Goal: Information Seeking & Learning: Learn about a topic

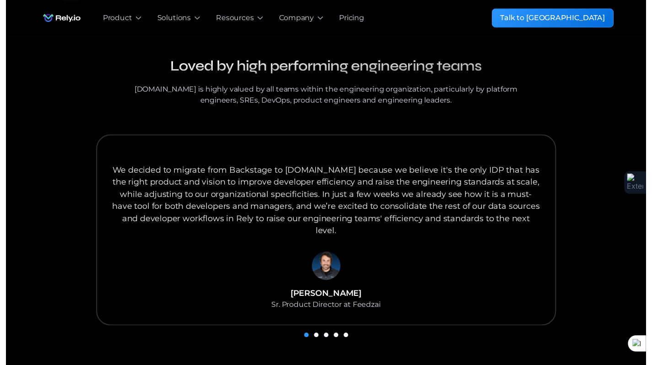
scroll to position [953, 0]
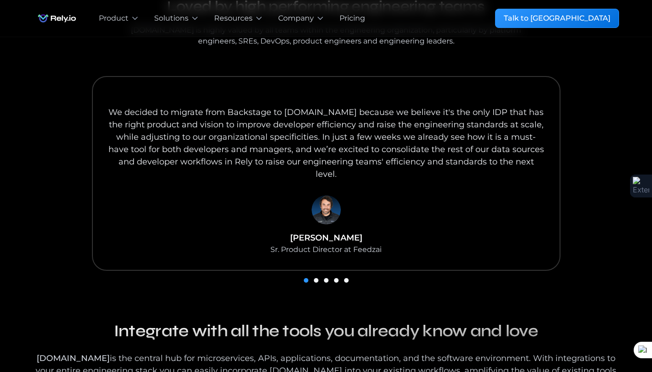
click at [358, 244] on div "Sr. Product Director at Feedzai" at bounding box center [326, 249] width 111 height 11
type textarea "*******"
click at [358, 244] on div "Sr. Product Director at Feedzai" at bounding box center [326, 249] width 111 height 11
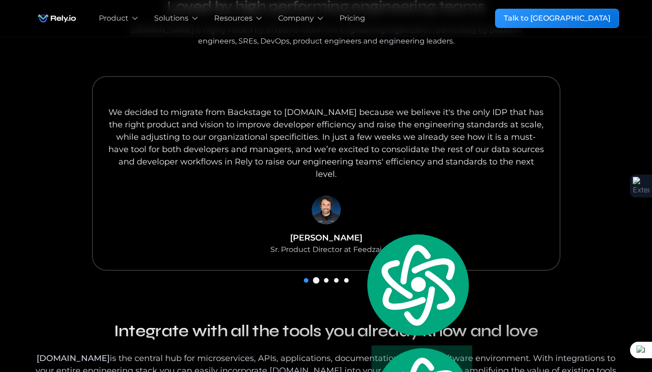
click at [314, 278] on div "Show slide 2 of 5" at bounding box center [316, 280] width 5 height 5
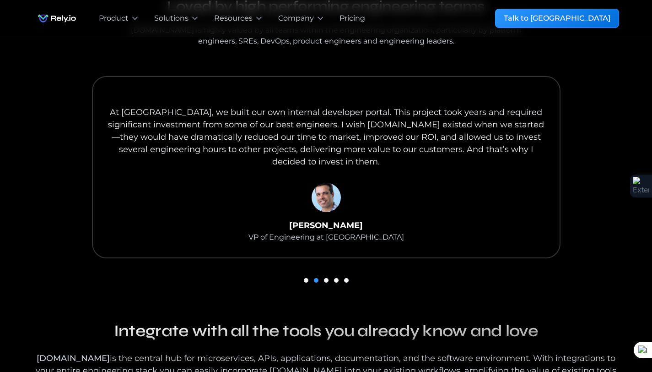
click at [358, 232] on div "VP of Engineering at Wix" at bounding box center [327, 237] width 156 height 11
click at [364, 232] on div "VP of Engineering at Wix" at bounding box center [327, 237] width 156 height 11
drag, startPoint x: 364, startPoint y: 225, endPoint x: 375, endPoint y: 228, distance: 11.0
click at [364, 232] on div "VP of Engineering at Wix" at bounding box center [327, 237] width 156 height 11
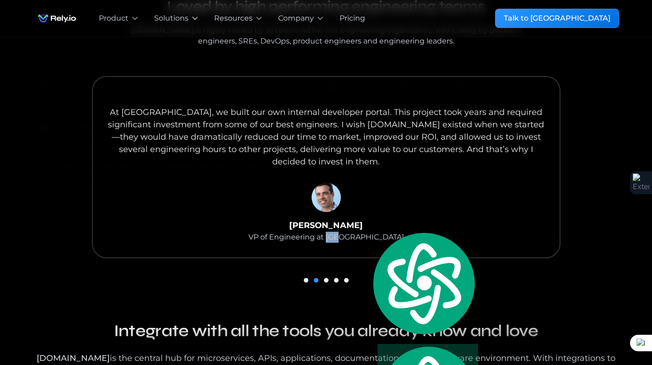
copy div "Wix"
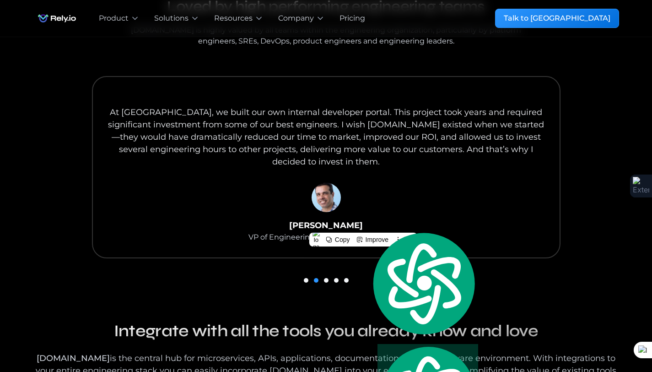
click at [324, 273] on div "carousel" at bounding box center [326, 279] width 586 height 13
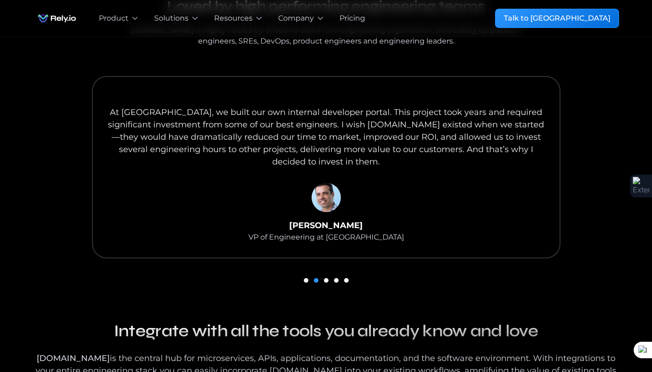
click at [329, 273] on div "carousel" at bounding box center [326, 279] width 586 height 13
click at [327, 278] on div "Show slide 3 of 5" at bounding box center [326, 280] width 5 height 5
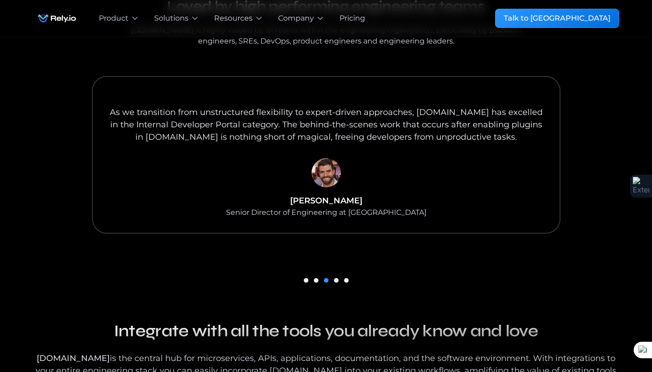
click at [380, 207] on div "Senior Director of Engineering at Salsify" at bounding box center [326, 212] width 200 height 11
click at [381, 207] on div "Senior Director of Engineering at Salsify" at bounding box center [326, 212] width 200 height 11
click at [380, 207] on div "Senior Director of Engineering at Salsify" at bounding box center [326, 212] width 200 height 11
click at [379, 207] on div "Senior Director of Engineering at Salsify" at bounding box center [326, 212] width 200 height 11
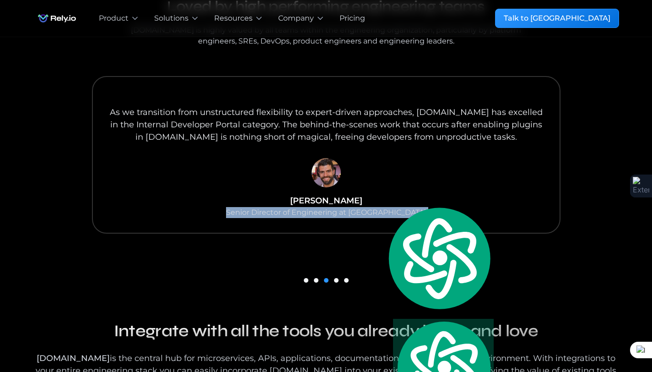
click at [379, 207] on div "Senior Director of Engineering at Salsify" at bounding box center [326, 212] width 200 height 11
click at [385, 207] on div "Senior Director of Engineering at Salsify" at bounding box center [326, 212] width 200 height 11
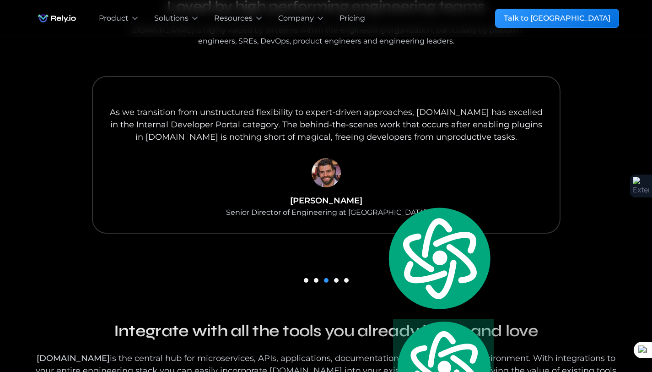
click at [379, 207] on div "Senior Director of Engineering at Salsify" at bounding box center [326, 212] width 200 height 11
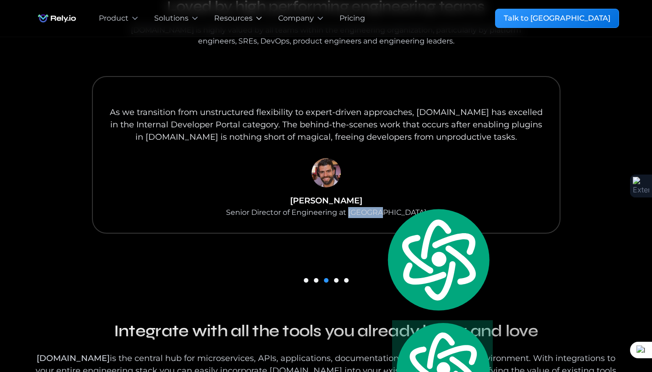
copy div "Salsify"
click at [333, 273] on div "carousel" at bounding box center [326, 279] width 586 height 13
click at [336, 278] on div "Show slide 4 of 5" at bounding box center [336, 280] width 5 height 5
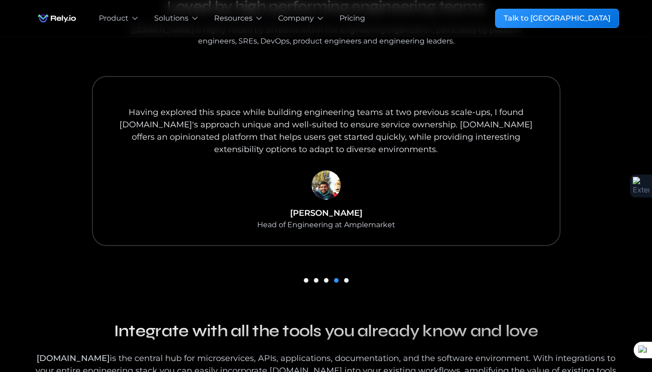
click at [367, 219] on div "Head of Engineering at Amplemarket" at bounding box center [326, 224] width 138 height 11
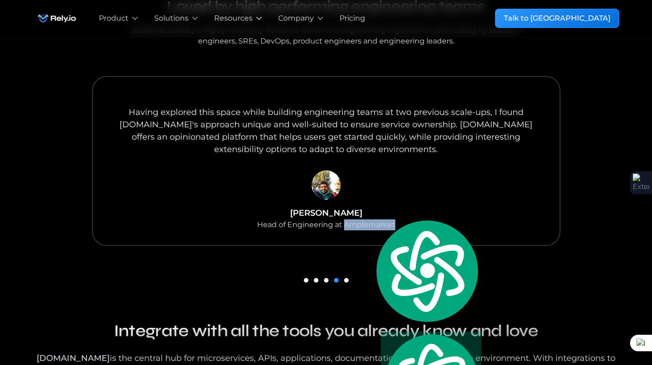
copy div "Amplemarket"
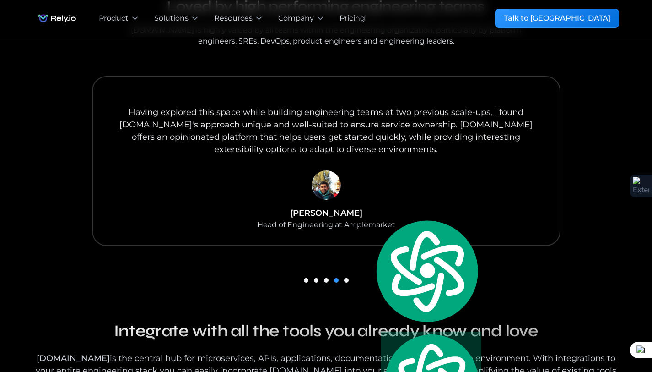
click at [352, 273] on div "carousel" at bounding box center [326, 279] width 586 height 13
click at [347, 278] on div "Show slide 5 of 5" at bounding box center [346, 280] width 5 height 5
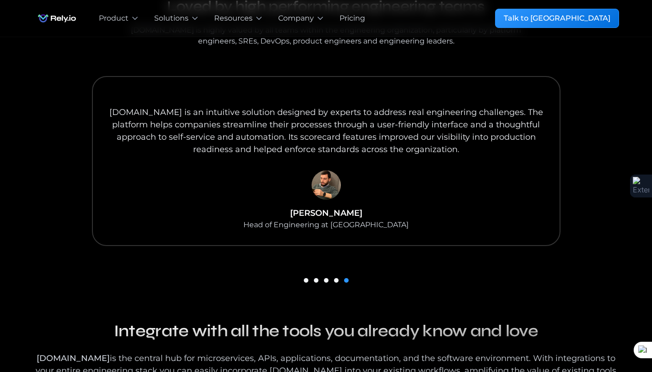
click at [361, 219] on div "Head of Engineering at Rows" at bounding box center [326, 224] width 165 height 11
click at [363, 219] on div "Head of Engineering at Rows" at bounding box center [326, 224] width 165 height 11
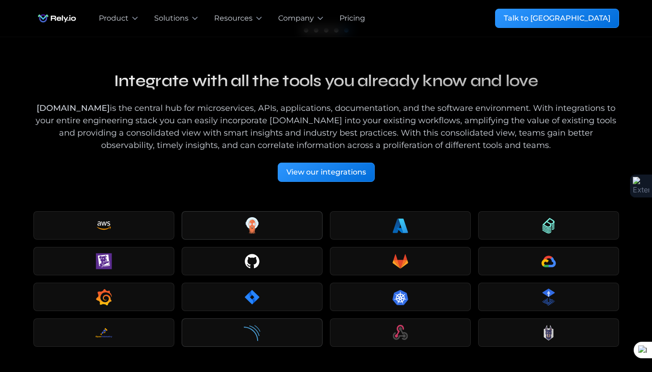
scroll to position [602, 0]
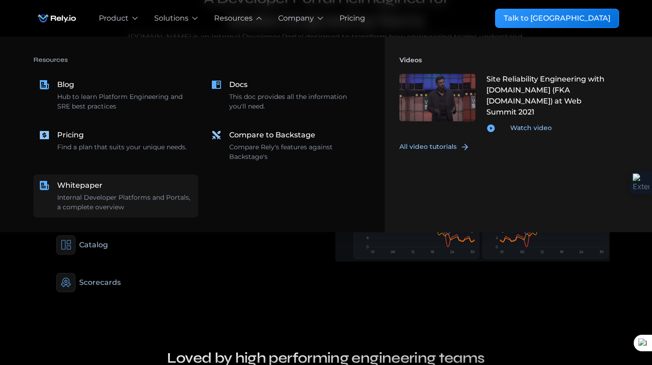
drag, startPoint x: 108, startPoint y: 195, endPoint x: 115, endPoint y: 188, distance: 9.7
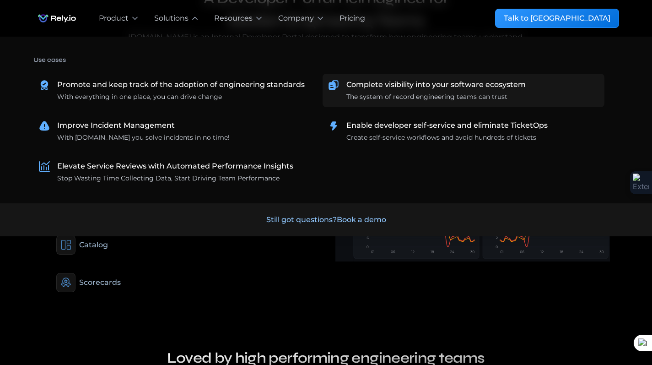
drag, startPoint x: 396, startPoint y: 86, endPoint x: 397, endPoint y: 97, distance: 11.0
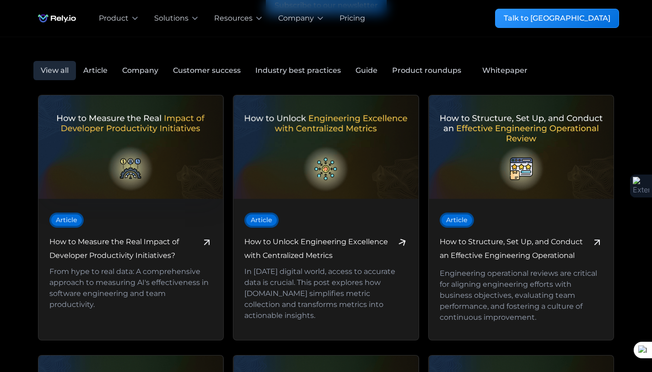
scroll to position [363, 0]
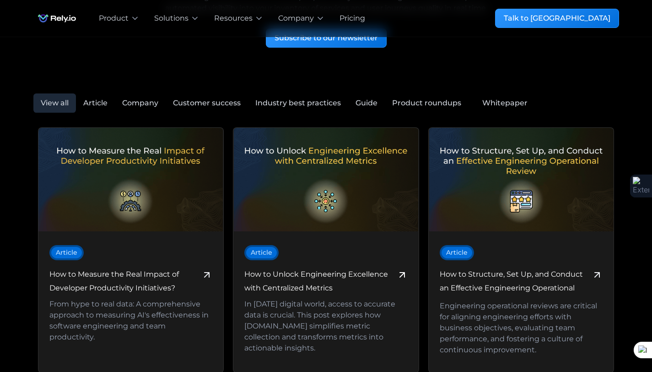
click at [519, 105] on div "Whitepaper" at bounding box center [504, 102] width 45 height 11
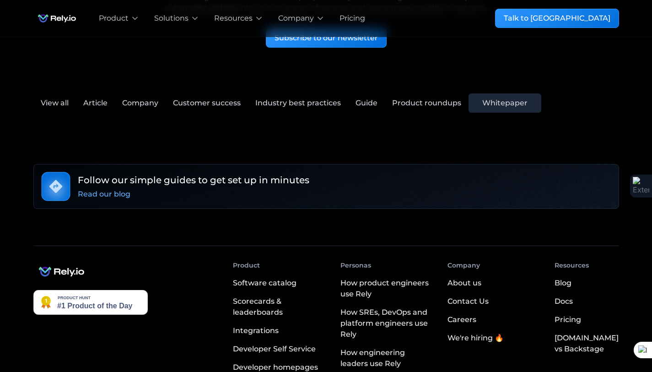
drag, startPoint x: 427, startPoint y: 104, endPoint x: 390, endPoint y: 106, distance: 36.6
click at [427, 104] on div "Product roundups" at bounding box center [426, 102] width 69 height 11
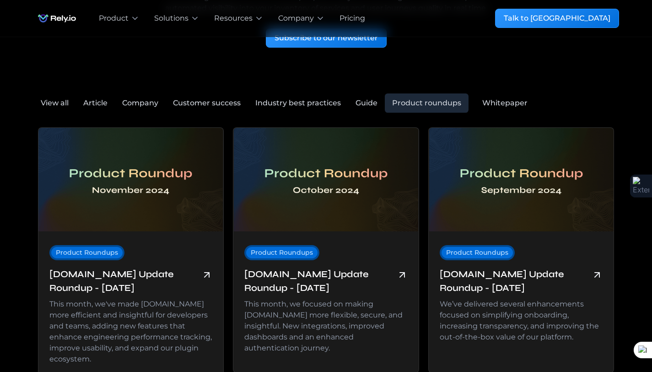
click at [144, 95] on link "Company" at bounding box center [140, 102] width 51 height 19
click at [214, 104] on div "Customer success" at bounding box center [207, 102] width 68 height 11
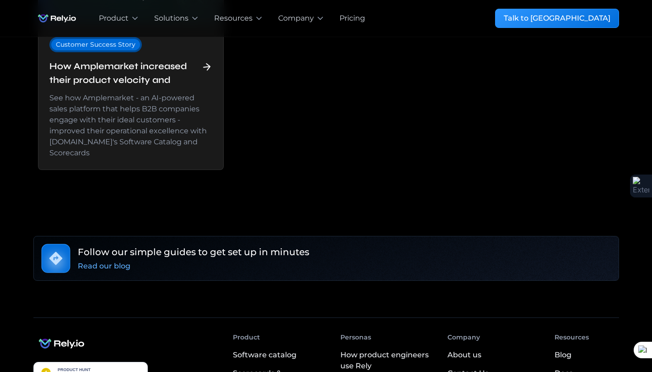
scroll to position [617, 0]
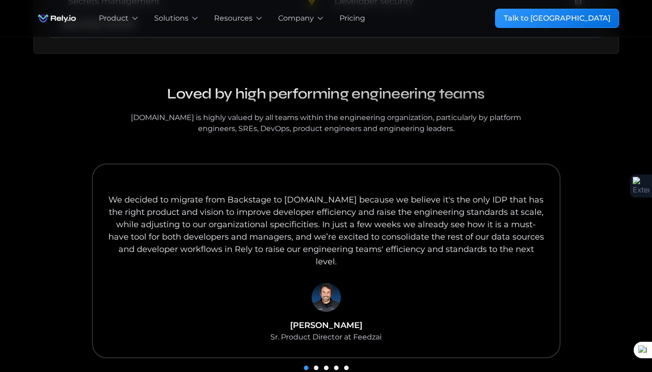
scroll to position [1053, 0]
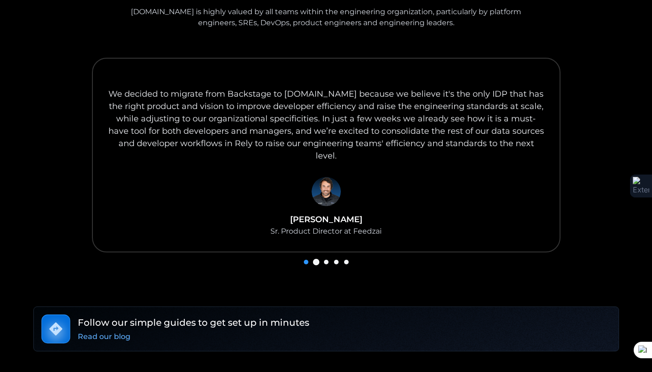
click at [315, 260] on div "Show slide 2 of 5" at bounding box center [316, 262] width 5 height 5
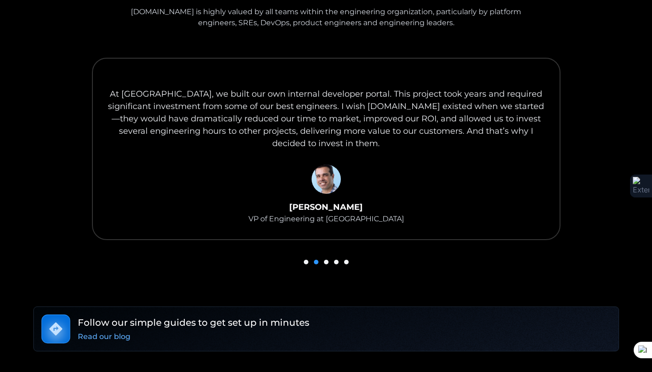
click at [329, 255] on div "carousel" at bounding box center [326, 261] width 586 height 13
click at [334, 260] on div "Show slide 4 of 5" at bounding box center [336, 262] width 5 height 5
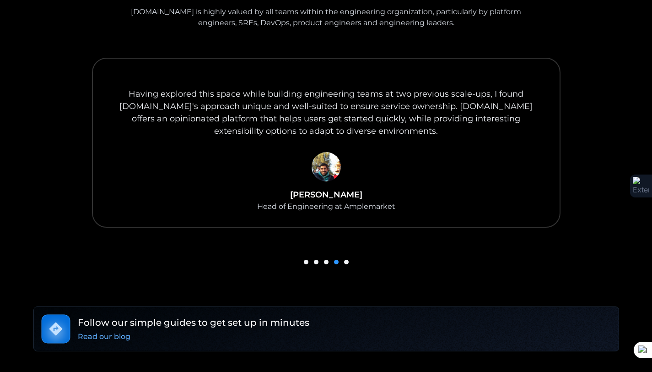
click at [351, 255] on div "carousel" at bounding box center [326, 261] width 586 height 13
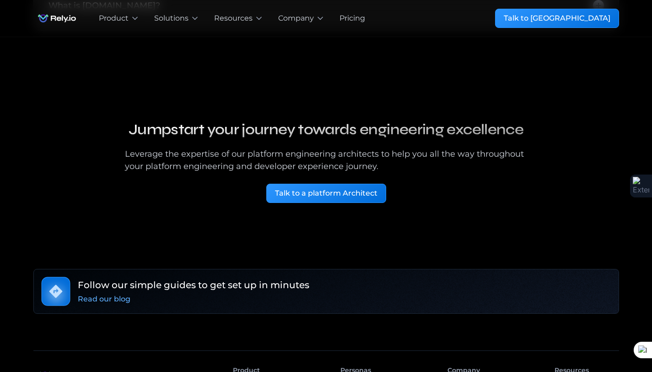
scroll to position [2251, 0]
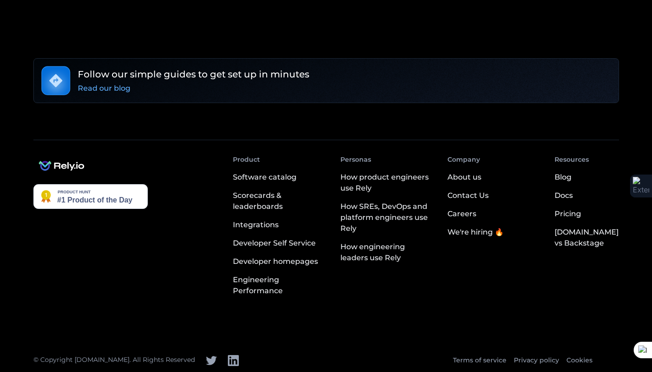
scroll to position [2189, 0]
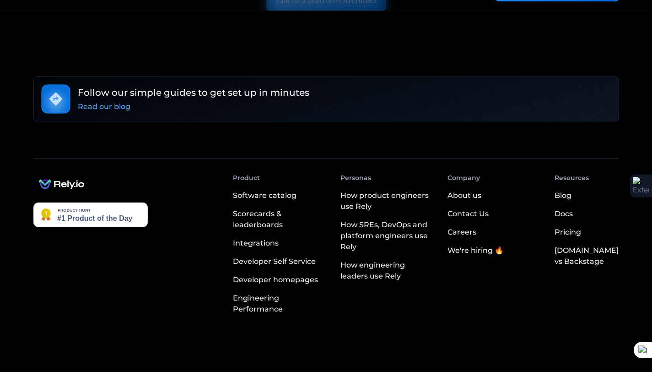
scroll to position [2495, 0]
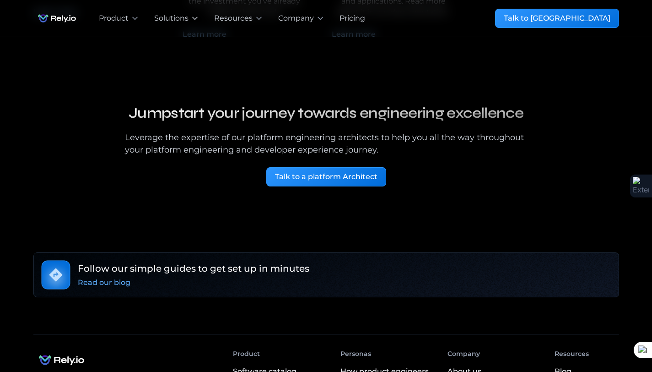
scroll to position [3193, 0]
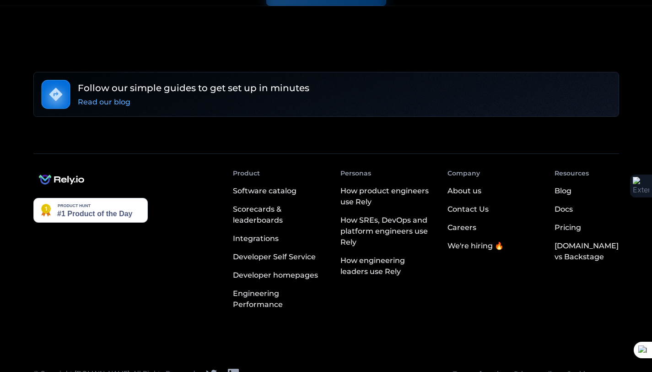
scroll to position [2365, 0]
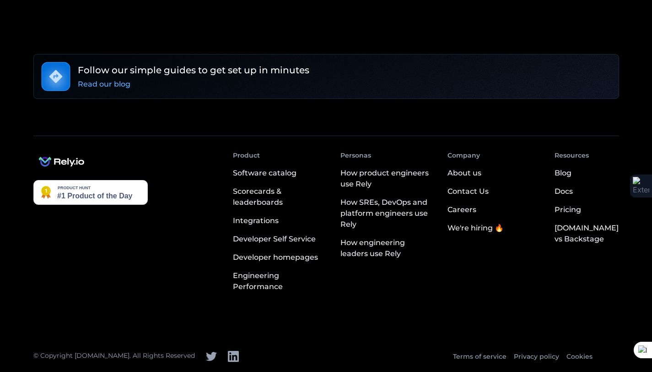
scroll to position [3356, 0]
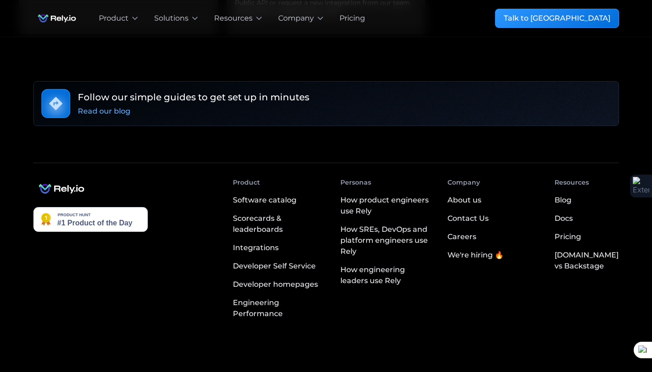
scroll to position [1121, 0]
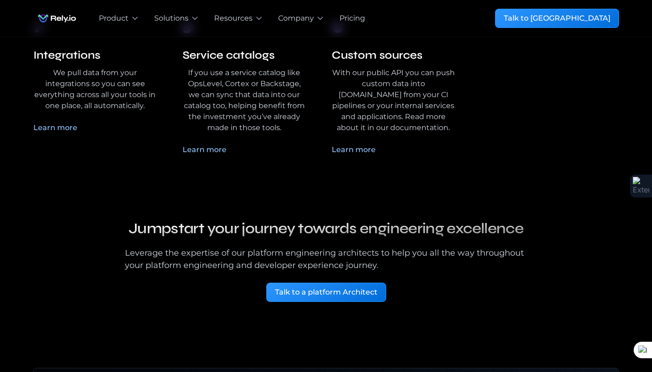
scroll to position [2323, 0]
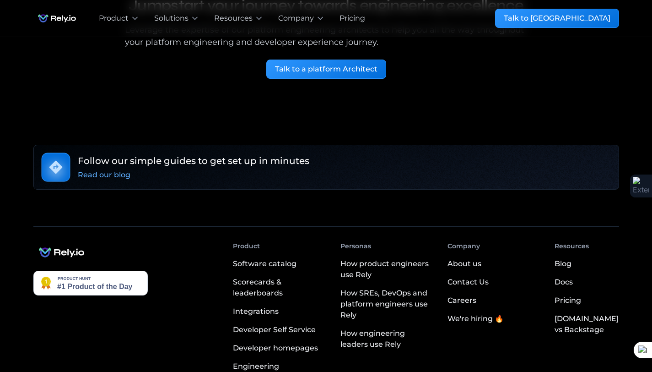
scroll to position [2301, 0]
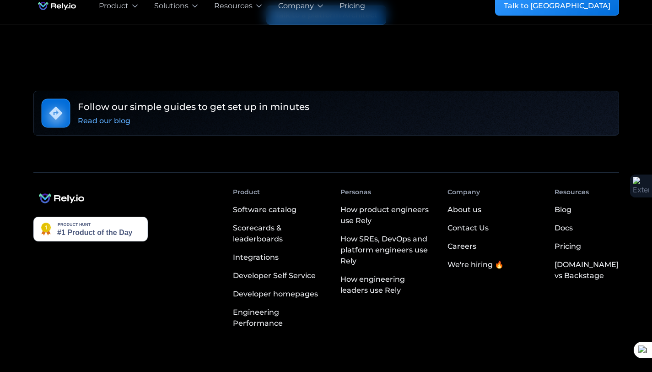
scroll to position [2213, 0]
